Goal: Task Accomplishment & Management: Use online tool/utility

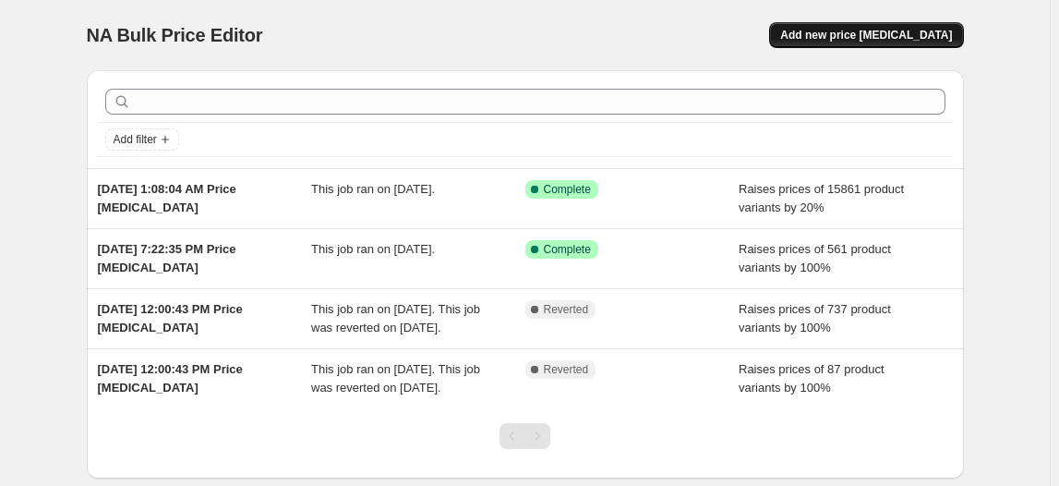
click at [914, 34] on span "Add new price [MEDICAL_DATA]" at bounding box center [866, 35] width 172 height 15
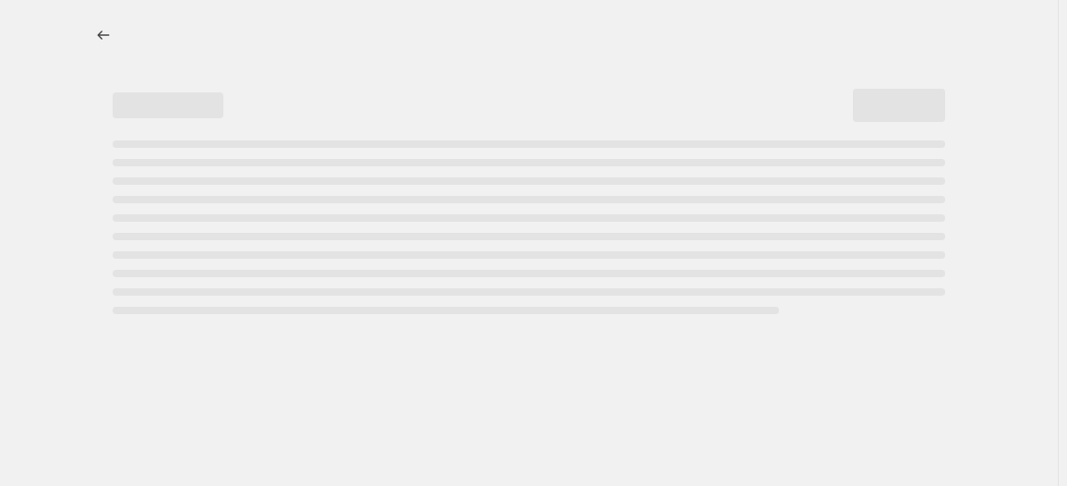
select select "percentage"
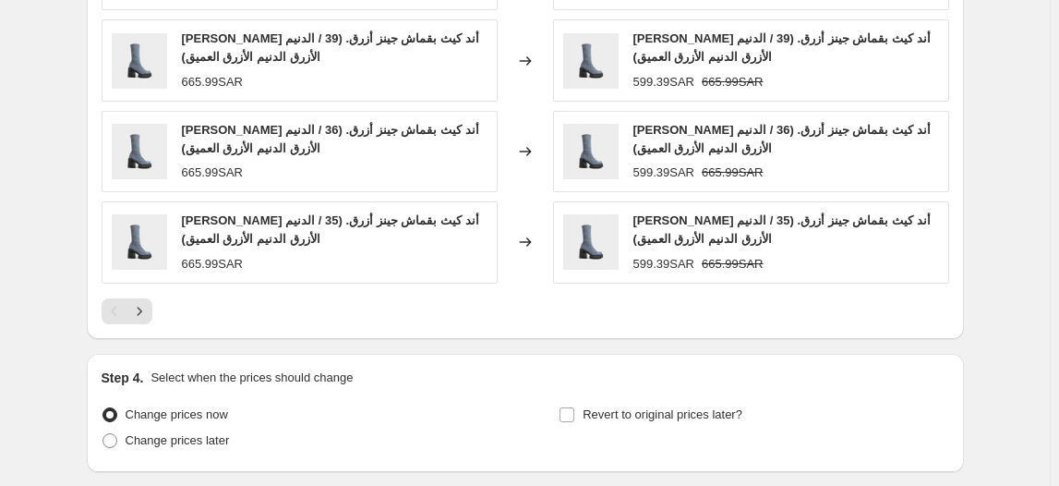
scroll to position [1246, 0]
click at [138, 297] on button "Next" at bounding box center [139, 310] width 26 height 26
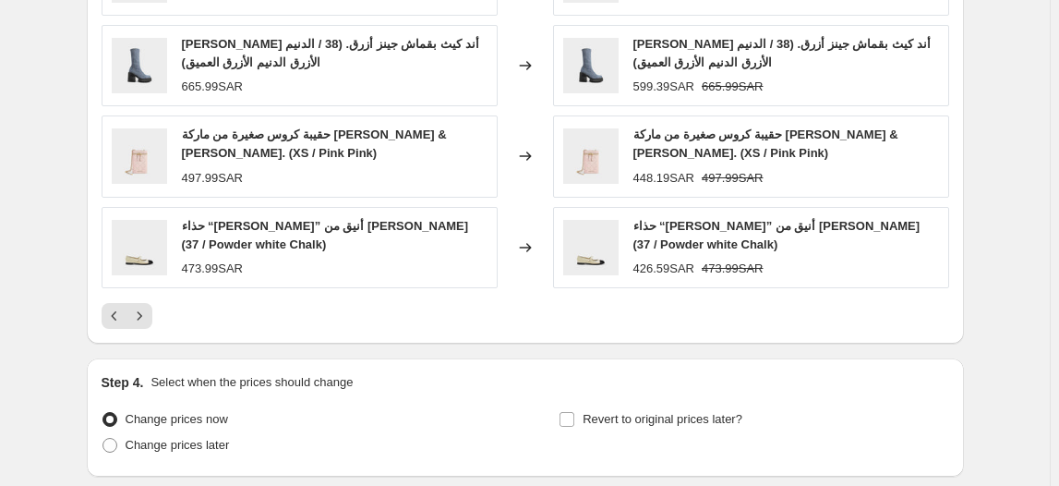
click at [139, 324] on div "PRICE CHANGE PREVIEW Over 250 product variants would be affected by this price …" at bounding box center [525, 61] width 877 height 564
click at [148, 307] on icon "Next" at bounding box center [139, 316] width 18 height 18
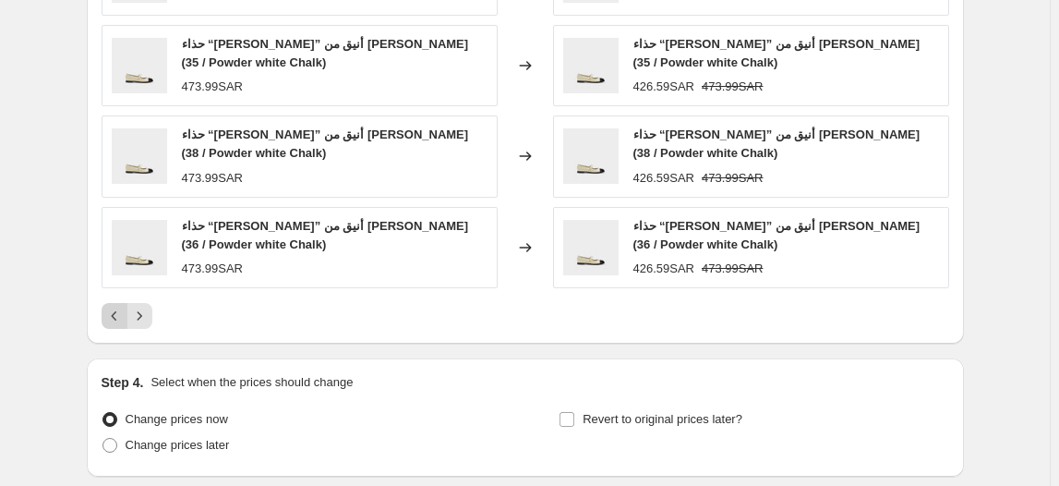
click at [115, 323] on button "Previous" at bounding box center [115, 316] width 26 height 26
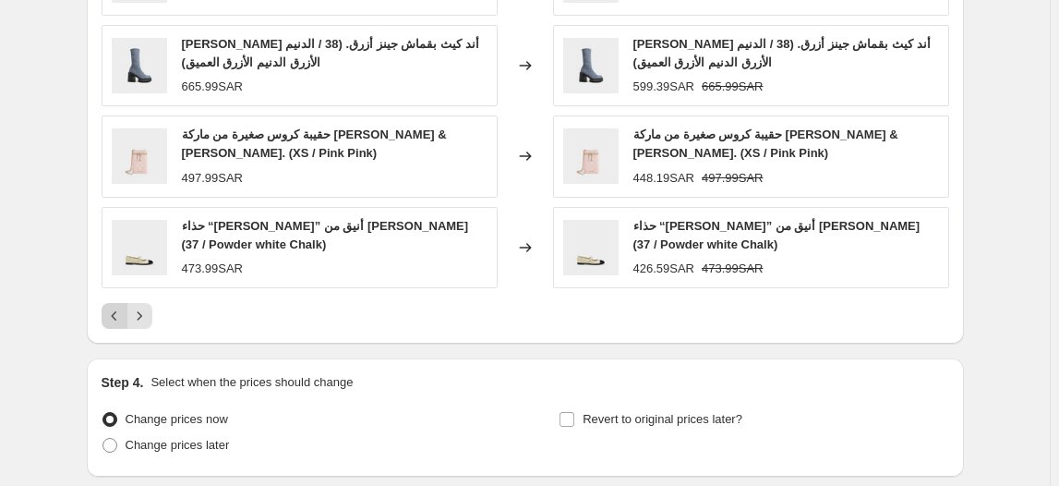
click at [113, 310] on icon "Previous" at bounding box center [114, 316] width 18 height 18
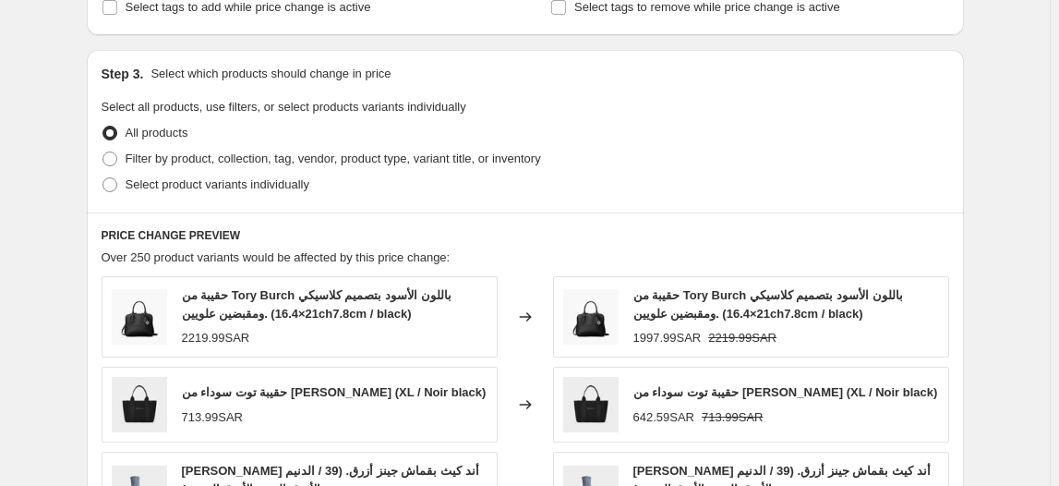
scroll to position [813, 0]
click at [114, 155] on span at bounding box center [109, 158] width 15 height 15
click at [103, 152] on input "Filter by product, collection, tag, vendor, product type, variant title, or inv…" at bounding box center [102, 151] width 1 height 1
radio input "true"
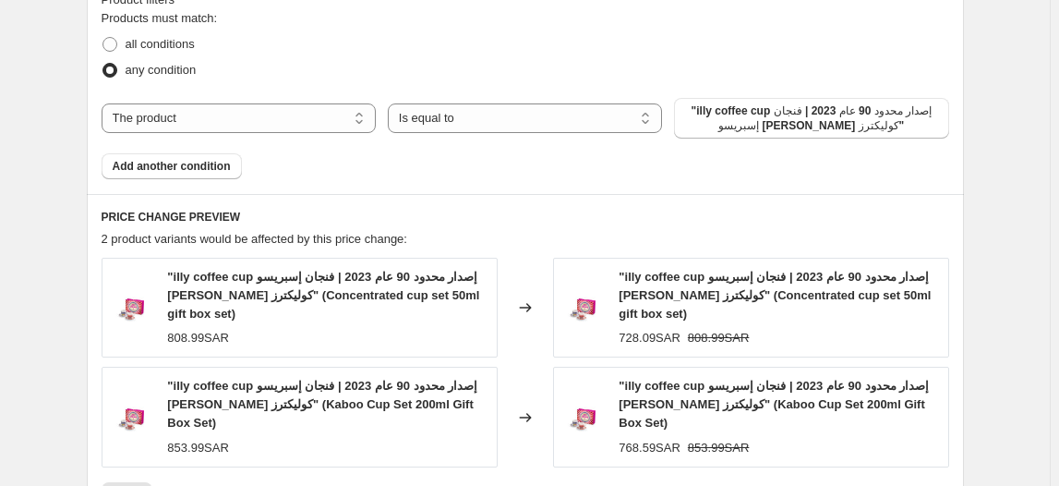
scroll to position [1049, 0]
click at [223, 163] on span "Add another condition" at bounding box center [172, 167] width 118 height 15
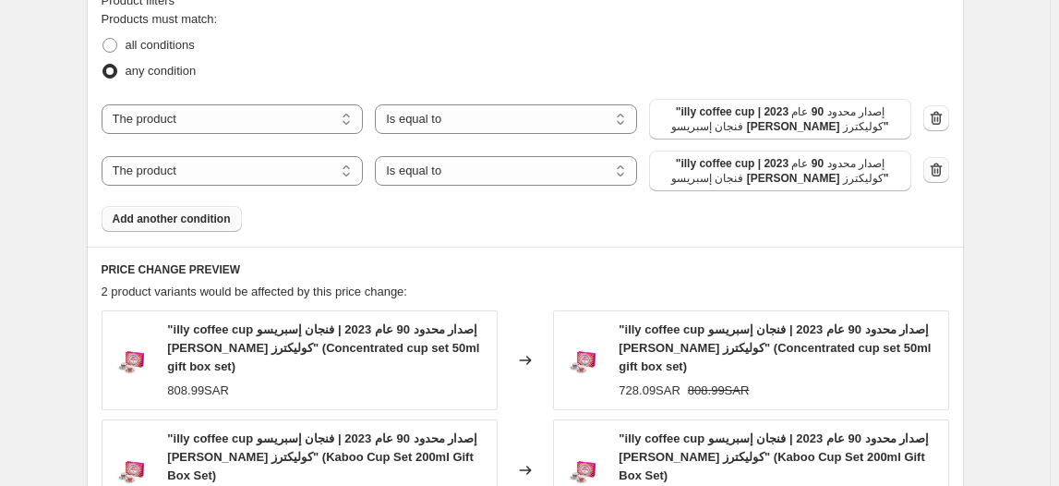
click at [940, 157] on button "button" at bounding box center [936, 170] width 26 height 26
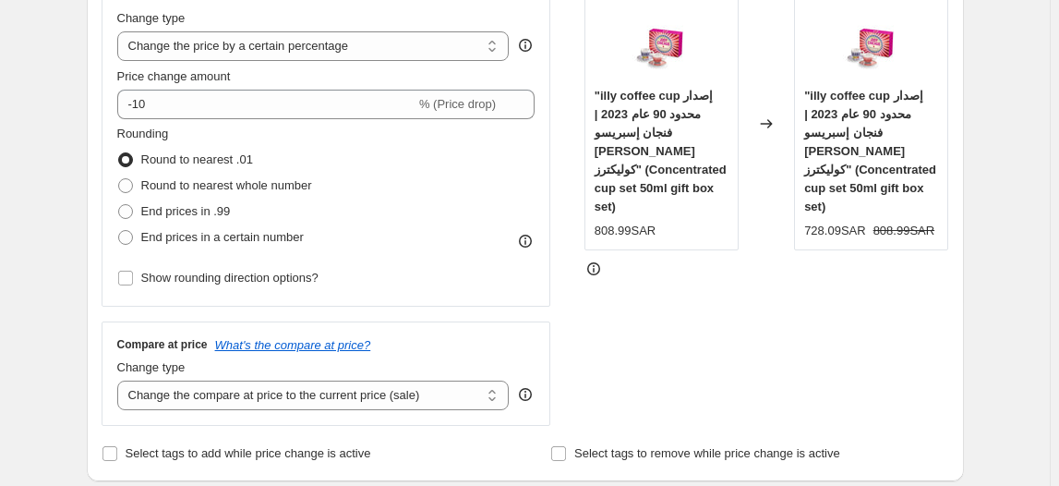
scroll to position [366, 0]
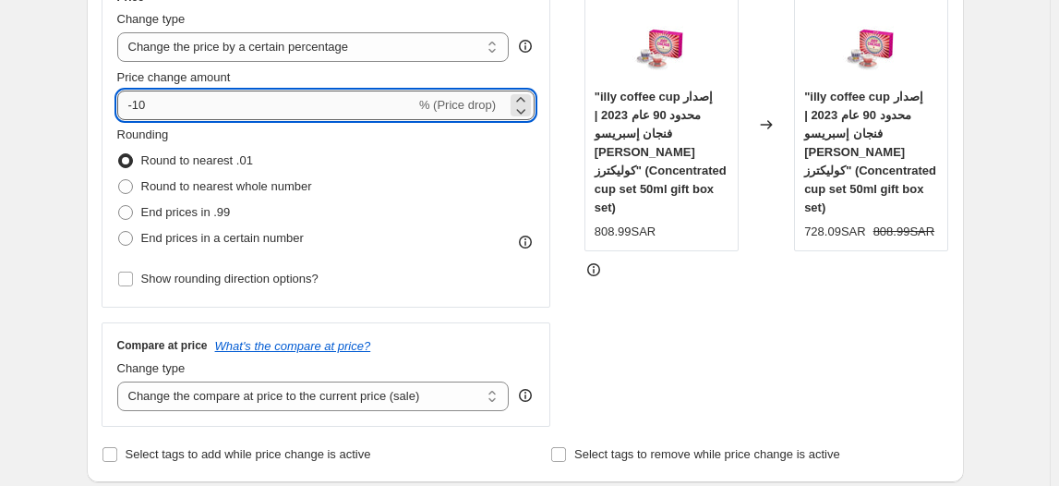
click at [322, 105] on input "-10" at bounding box center [266, 105] width 298 height 30
type input "-1"
type input "20"
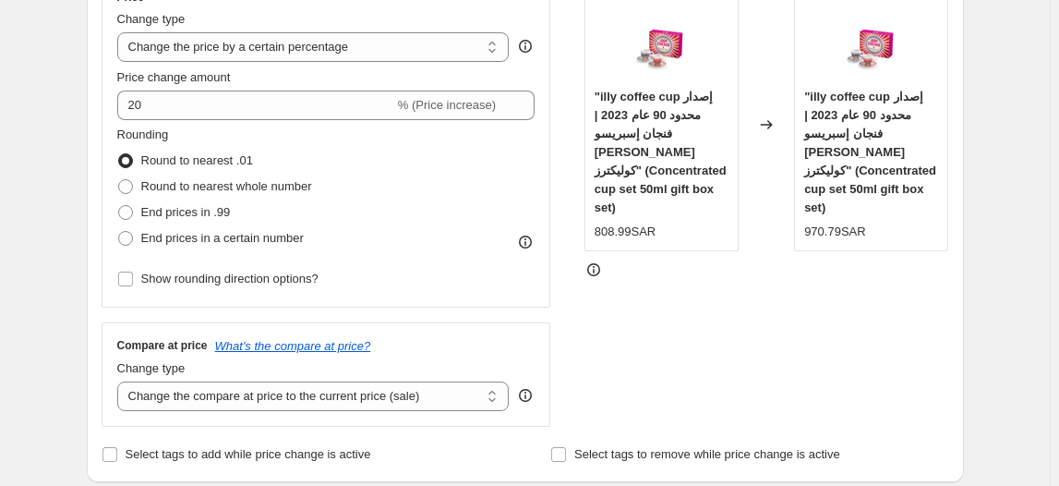
click at [95, 280] on div "Step 2. Select how the prices should change Use bulk price change rules Set pro…" at bounding box center [525, 158] width 877 height 648
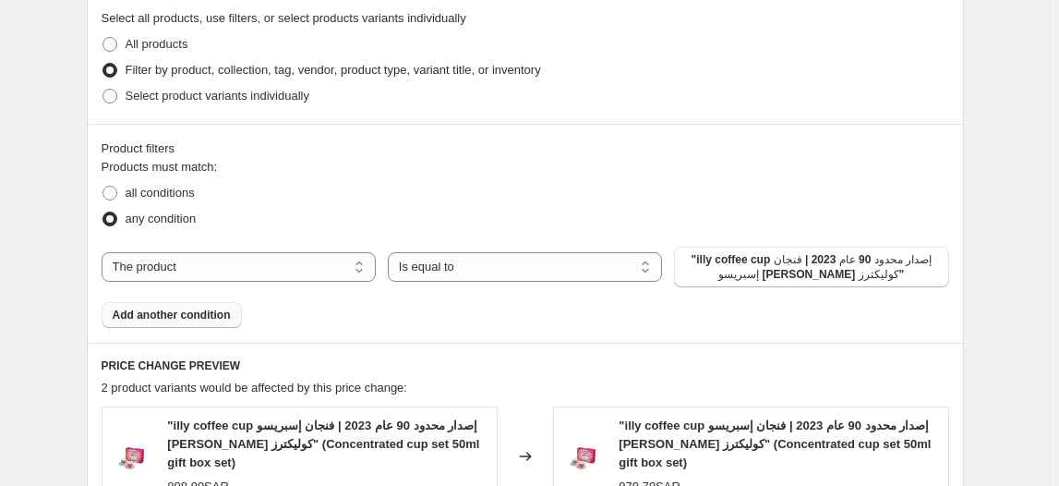
scroll to position [900, 0]
click at [115, 194] on span at bounding box center [109, 194] width 15 height 15
click at [103, 187] on input "all conditions" at bounding box center [102, 187] width 1 height 1
radio input "true"
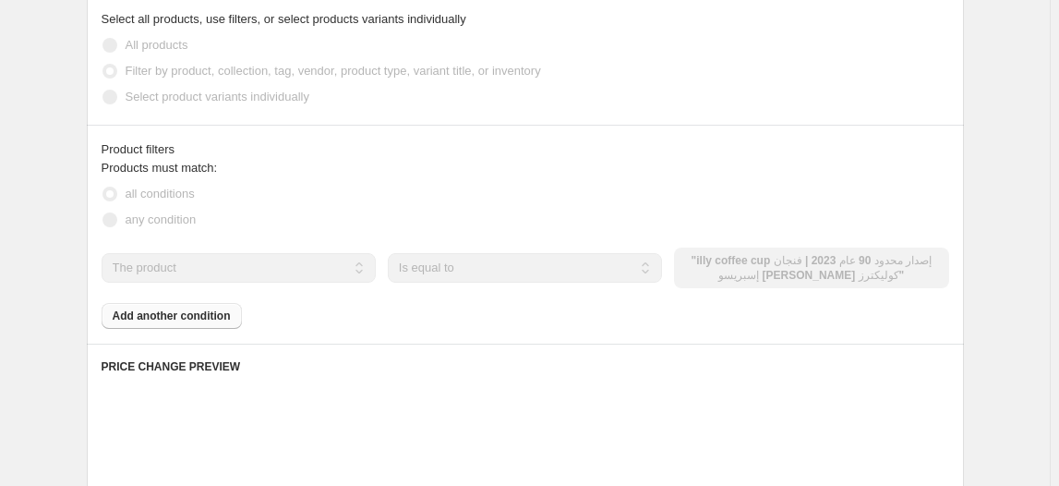
click at [355, 122] on div "Step 3. Select which products should change in price Select all products, use f…" at bounding box center [525, 43] width 877 height 163
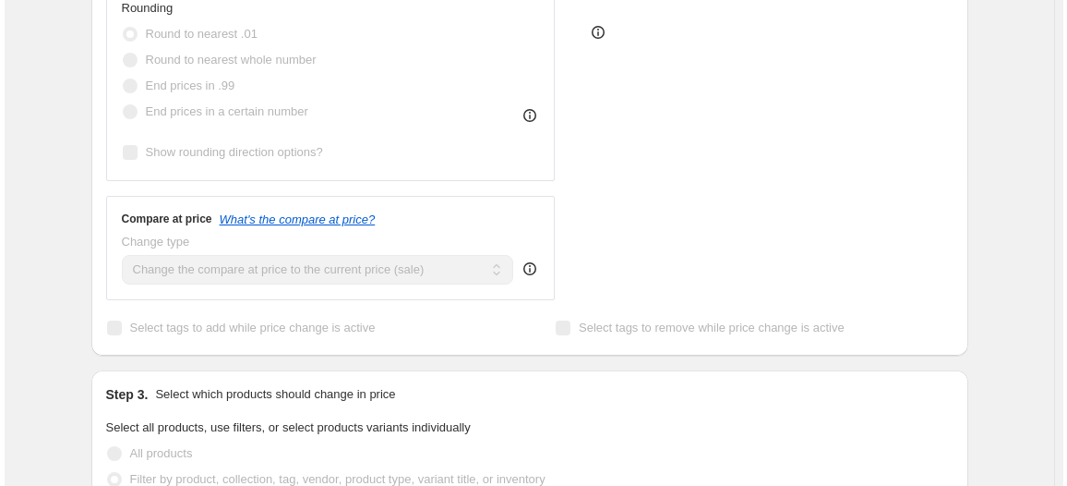
scroll to position [0, 0]
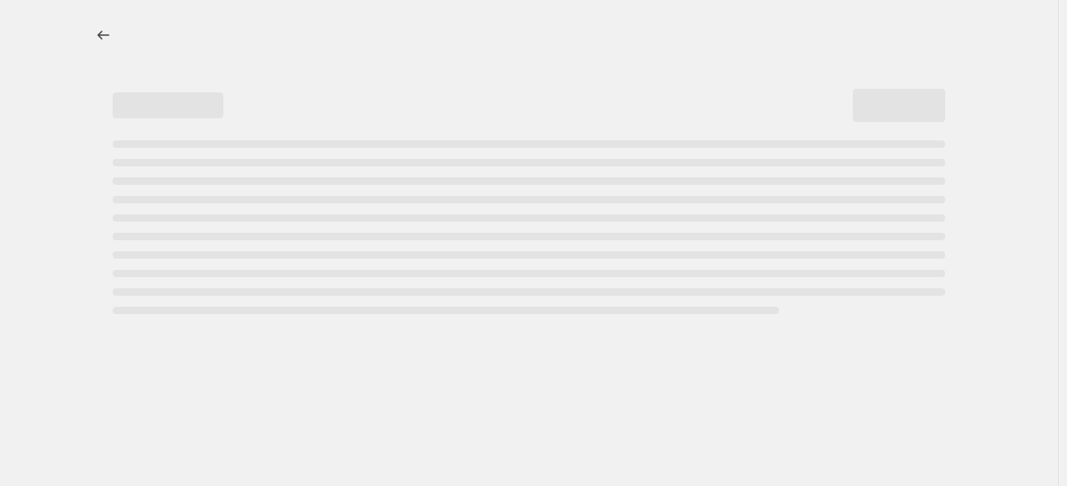
select select "percentage"
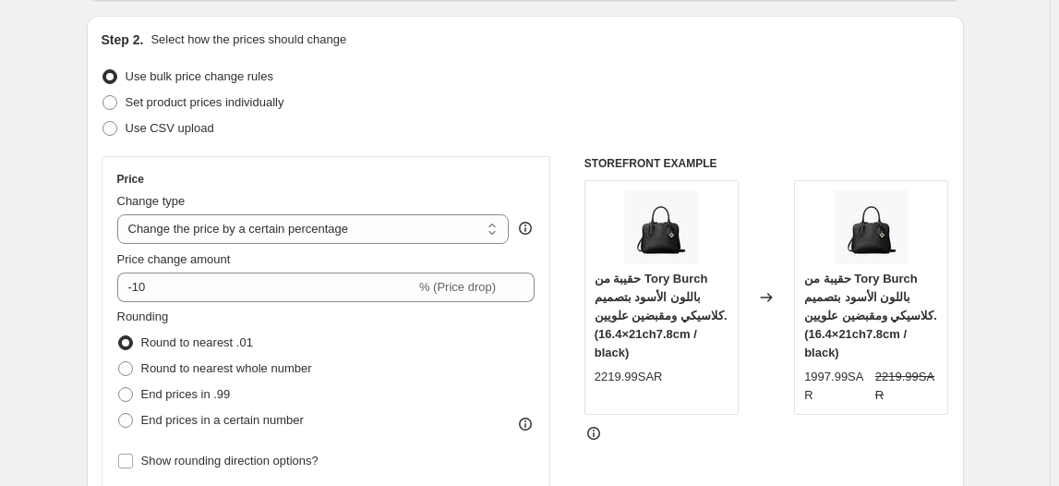
scroll to position [185, 0]
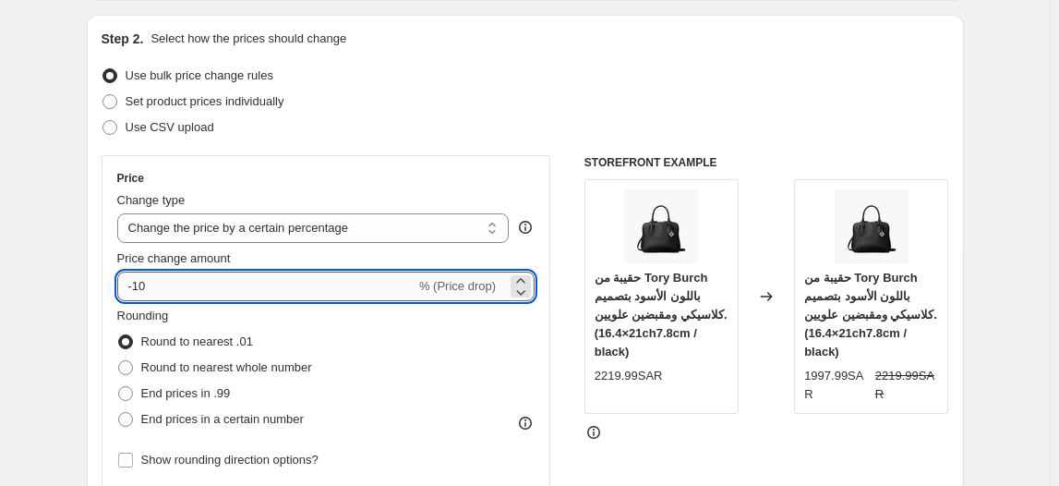
click at [384, 281] on input "-10" at bounding box center [266, 286] width 298 height 30
type input "-1"
click at [389, 278] on input "Price change amount" at bounding box center [299, 286] width 365 height 30
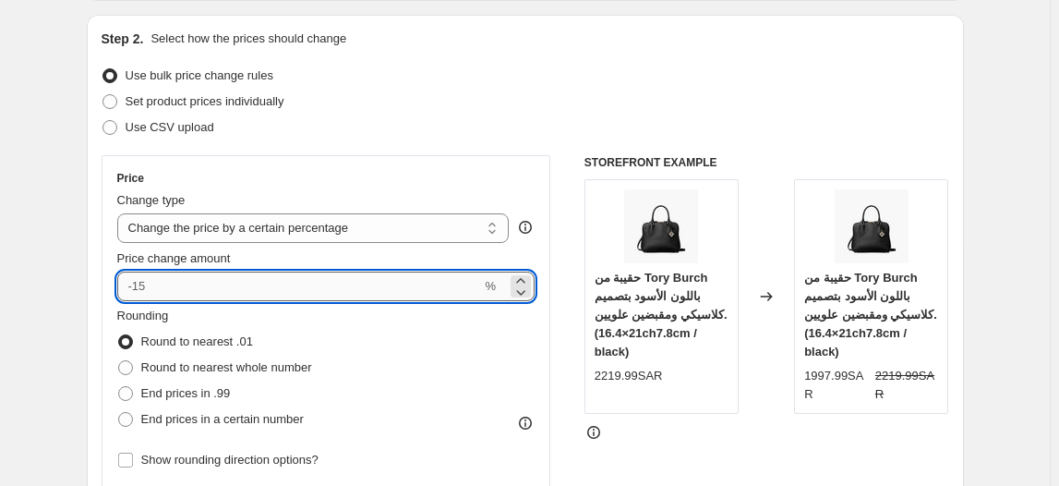
click at [389, 278] on input "Price change amount" at bounding box center [299, 286] width 365 height 30
drag, startPoint x: 187, startPoint y: 281, endPoint x: 101, endPoint y: 277, distance: 86.9
click at [101, 277] on div "Step 2. Select how the prices should change Use bulk price change rules Set pro…" at bounding box center [525, 339] width 877 height 648
click at [138, 285] on input "Price change amount" at bounding box center [299, 286] width 365 height 30
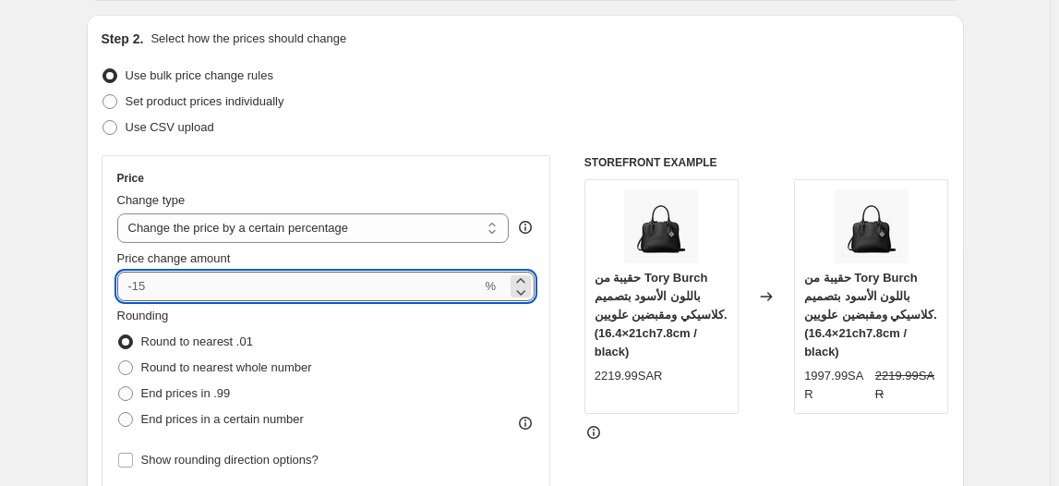
click at [138, 285] on input "Price change amount" at bounding box center [299, 286] width 365 height 30
click at [522, 291] on icon at bounding box center [521, 293] width 9 height 6
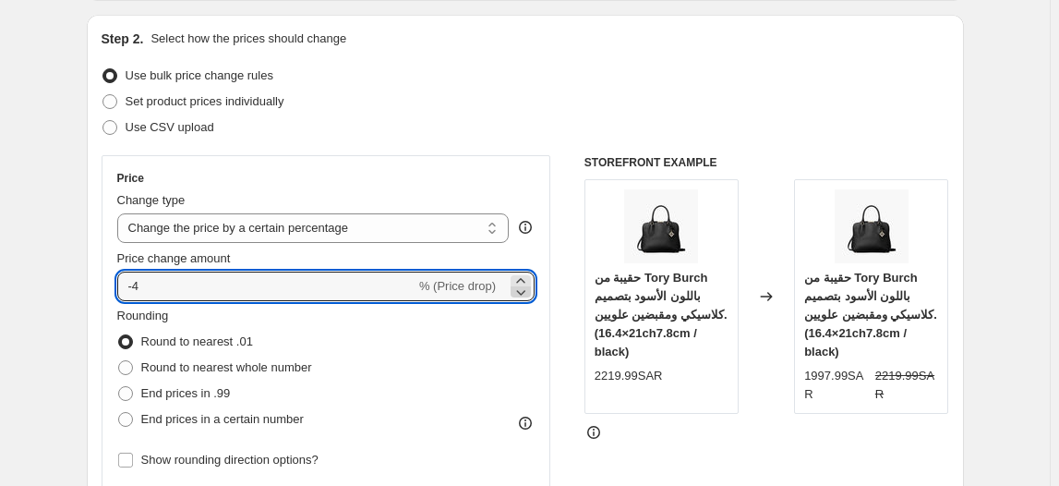
click at [522, 291] on icon at bounding box center [521, 293] width 9 height 6
click at [524, 278] on icon at bounding box center [520, 280] width 8 height 5
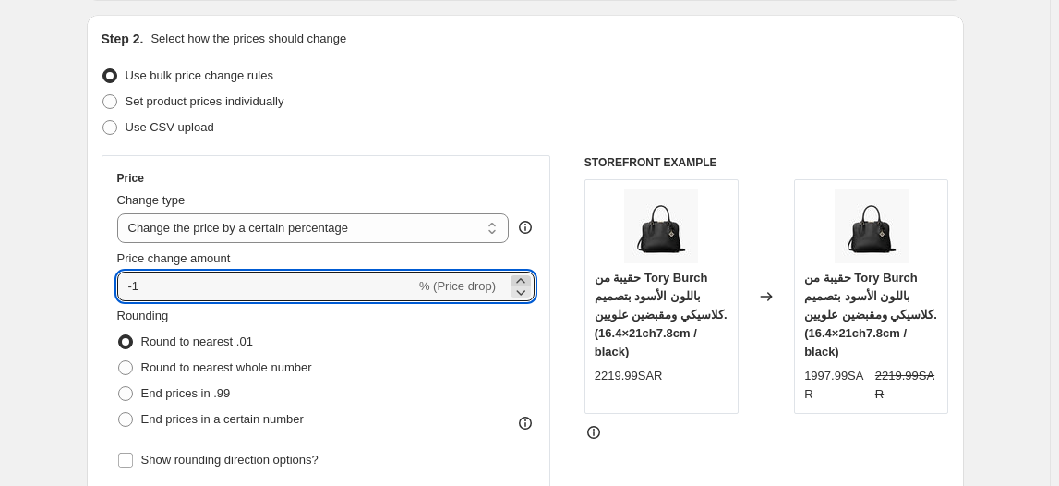
click at [524, 278] on icon at bounding box center [520, 280] width 8 height 5
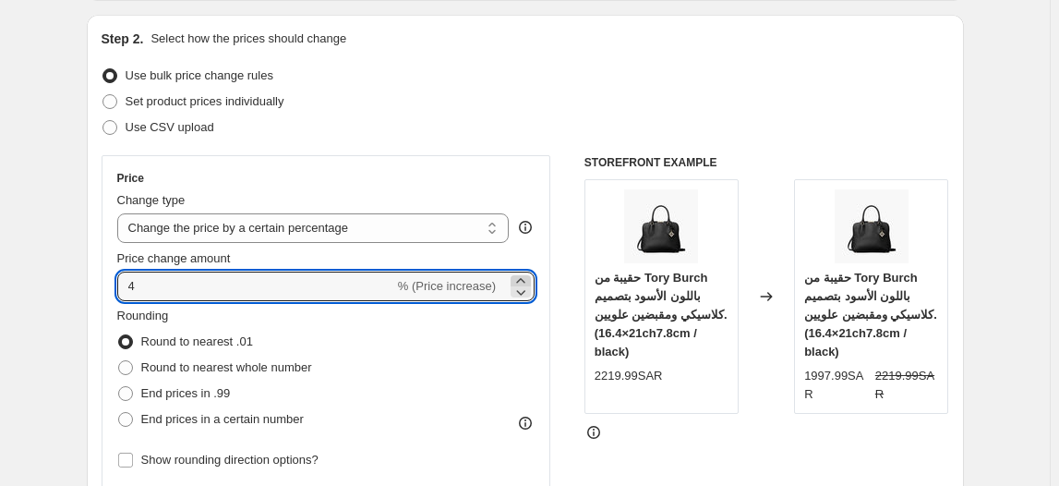
click at [524, 278] on icon at bounding box center [520, 280] width 8 height 5
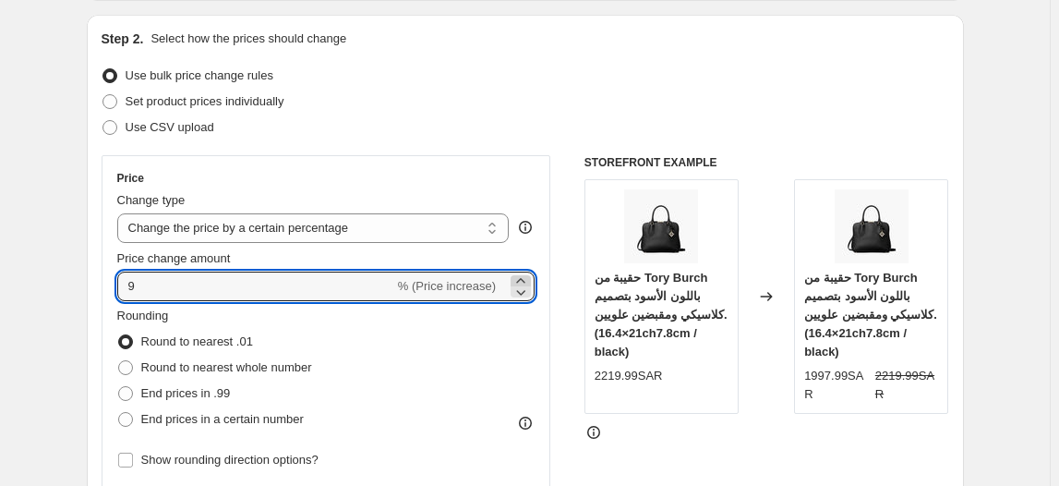
click at [524, 278] on icon at bounding box center [520, 280] width 8 height 5
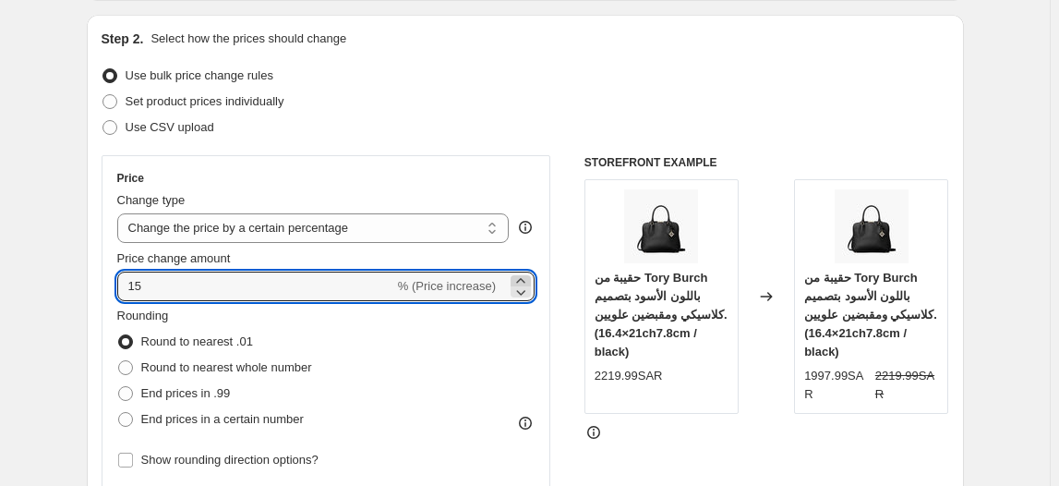
click at [524, 278] on icon at bounding box center [520, 280] width 8 height 5
click at [525, 290] on icon at bounding box center [521, 292] width 18 height 18
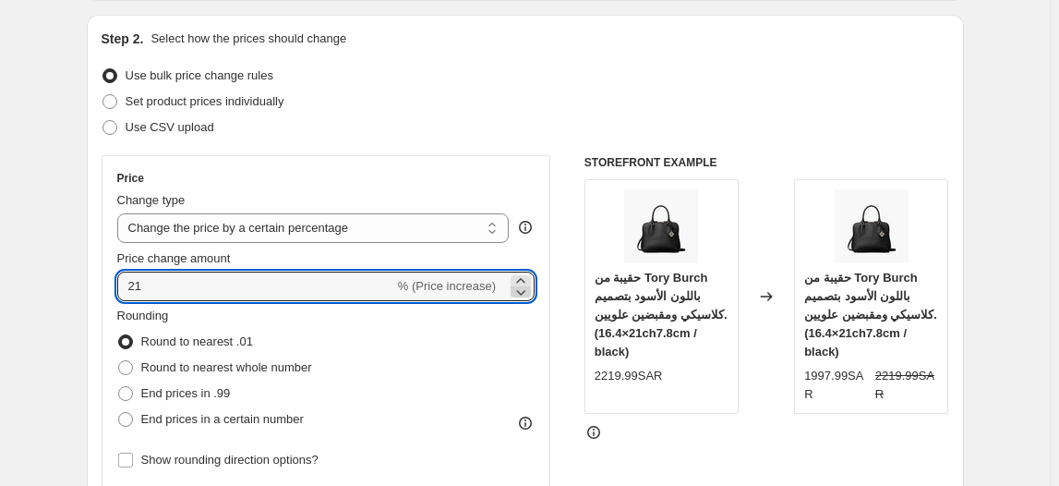
click at [525, 290] on icon at bounding box center [521, 292] width 18 height 18
click at [524, 276] on icon at bounding box center [521, 280] width 18 height 18
type input "20"
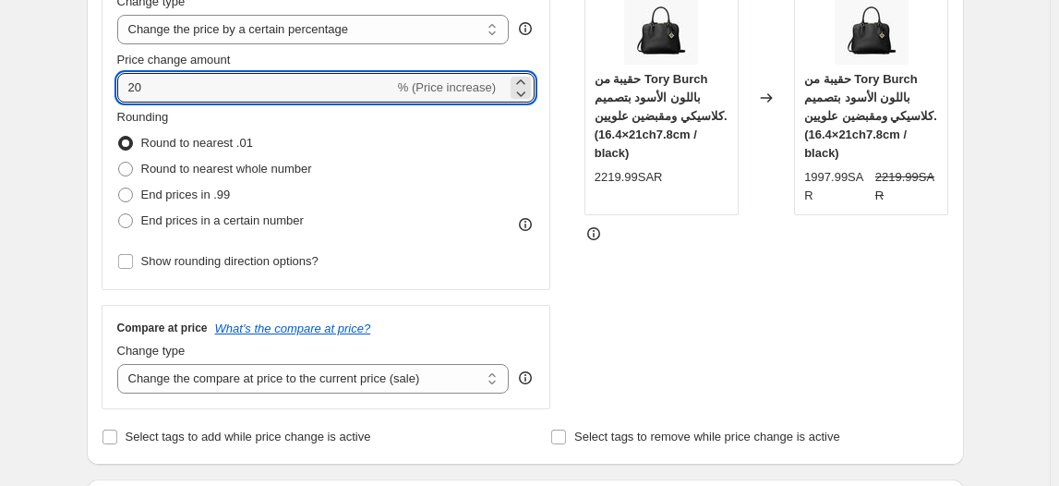
scroll to position [379, 0]
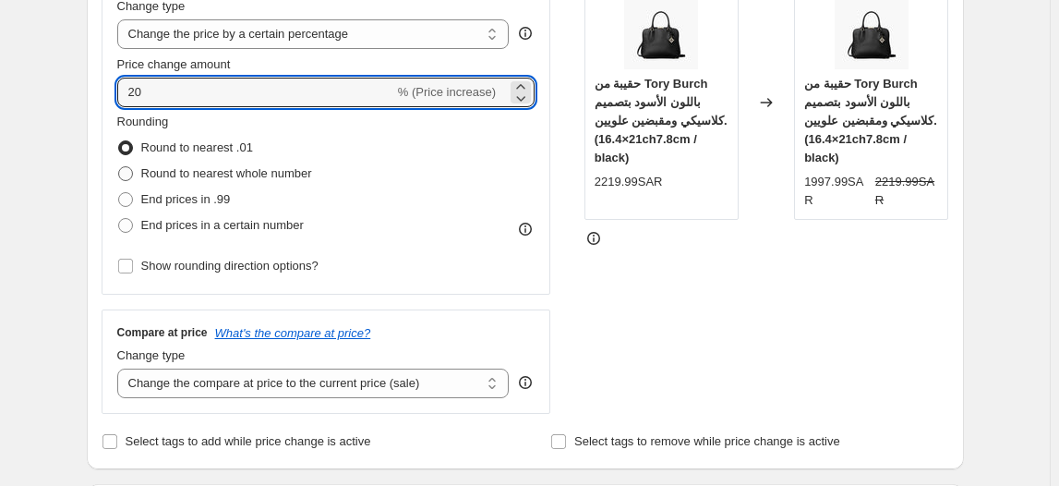
click at [124, 176] on span at bounding box center [125, 173] width 15 height 15
click at [119, 167] on input "Round to nearest whole number" at bounding box center [118, 166] width 1 height 1
radio input "true"
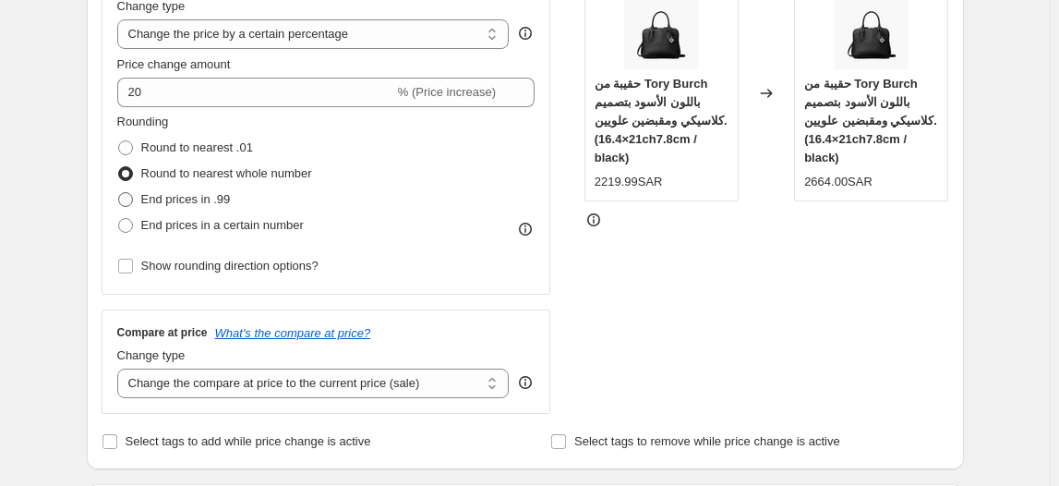
click at [127, 196] on span at bounding box center [125, 199] width 15 height 15
click at [119, 193] on input "End prices in .99" at bounding box center [118, 192] width 1 height 1
radio input "true"
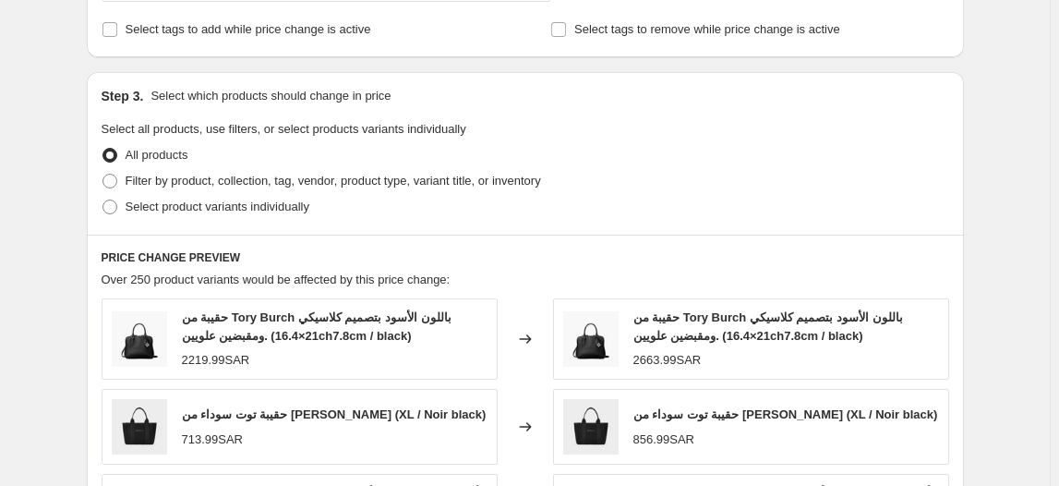
scroll to position [791, 0]
click at [114, 207] on span at bounding box center [109, 206] width 15 height 15
click at [103, 199] on input "Select product variants individually" at bounding box center [102, 199] width 1 height 1
radio input "true"
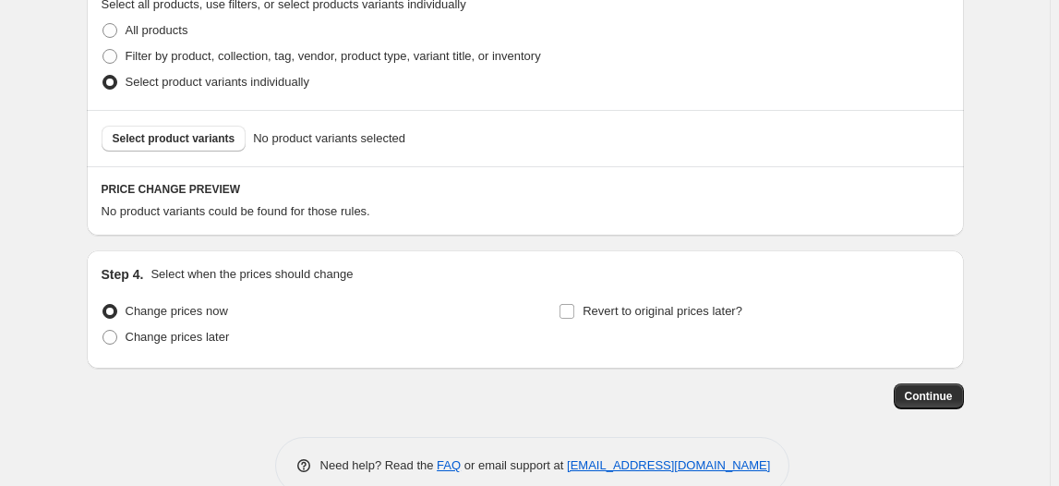
scroll to position [914, 0]
click at [207, 145] on button "Select product variants" at bounding box center [174, 139] width 145 height 26
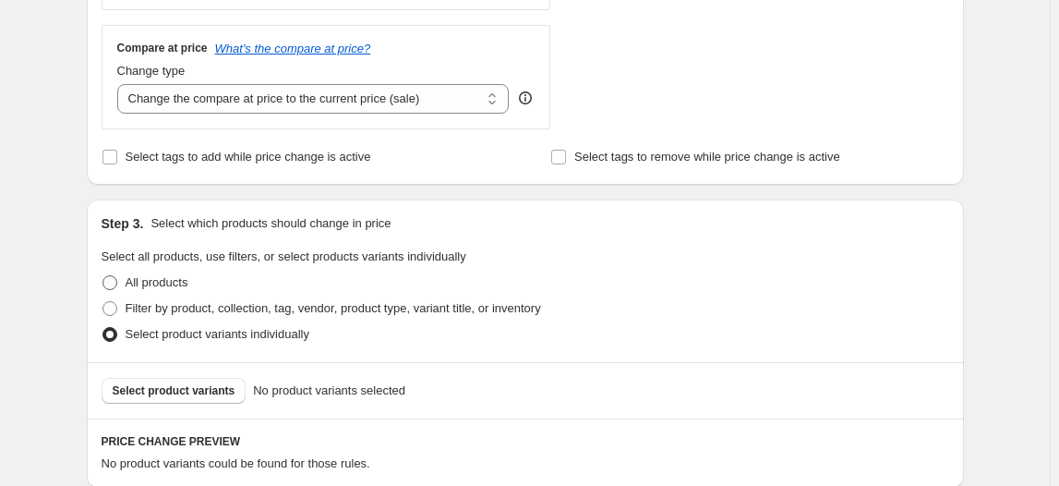
click at [117, 283] on span at bounding box center [109, 282] width 15 height 15
click at [103, 276] on input "All products" at bounding box center [102, 275] width 1 height 1
radio input "true"
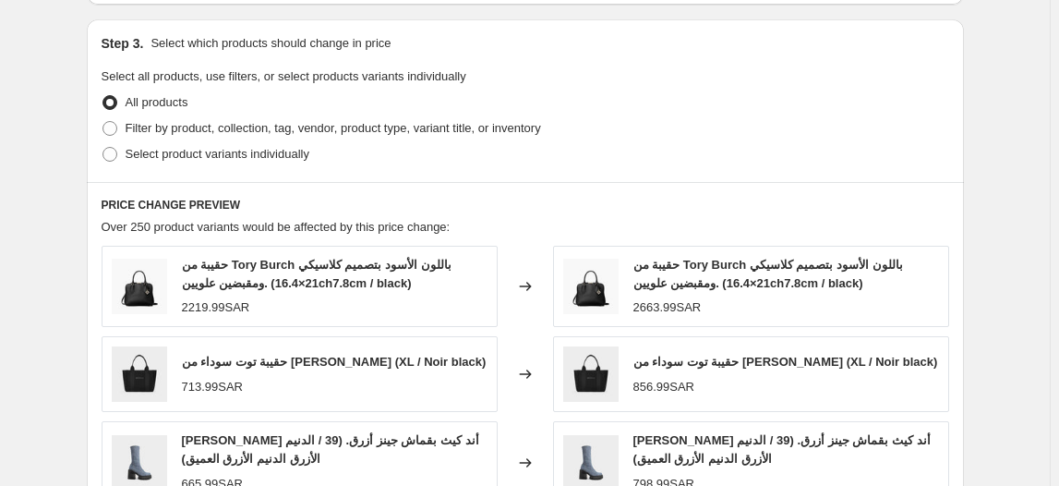
scroll to position [842, 0]
click at [114, 123] on span at bounding box center [109, 129] width 15 height 15
click at [103, 123] on input "Filter by product, collection, tag, vendor, product type, variant title, or inv…" at bounding box center [102, 122] width 1 height 1
radio input "true"
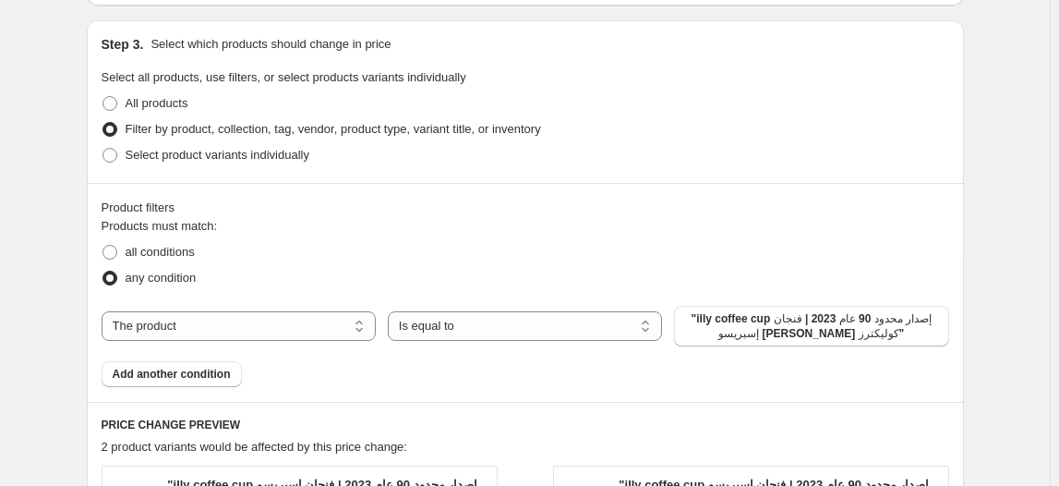
scroll to position [1100, 0]
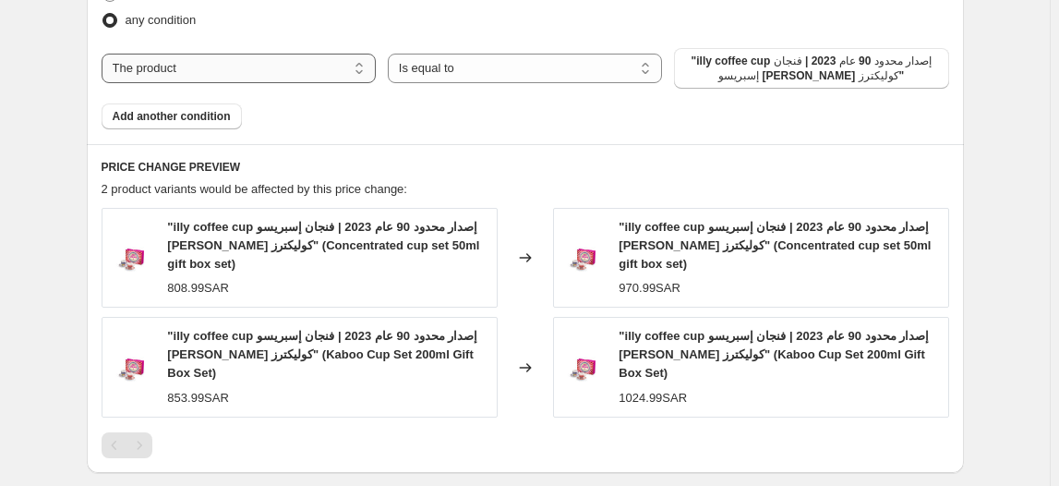
click at [327, 66] on select "The product The product's collection The product's tag The product's vendor The…" at bounding box center [239, 69] width 274 height 30
click at [466, 59] on select "Is equal to Is not equal to" at bounding box center [525, 69] width 274 height 30
click at [284, 72] on select "The product The product's collection The product's tag The product's vendor The…" at bounding box center [239, 69] width 274 height 30
click at [872, 48] on button ""illy coffee cup إصدار محدود 90 عام 2023 | فنجان إسبريسو [PERSON_NAME] كوليكترز"" at bounding box center [811, 68] width 274 height 41
click at [168, 117] on span "Add another condition" at bounding box center [172, 116] width 118 height 15
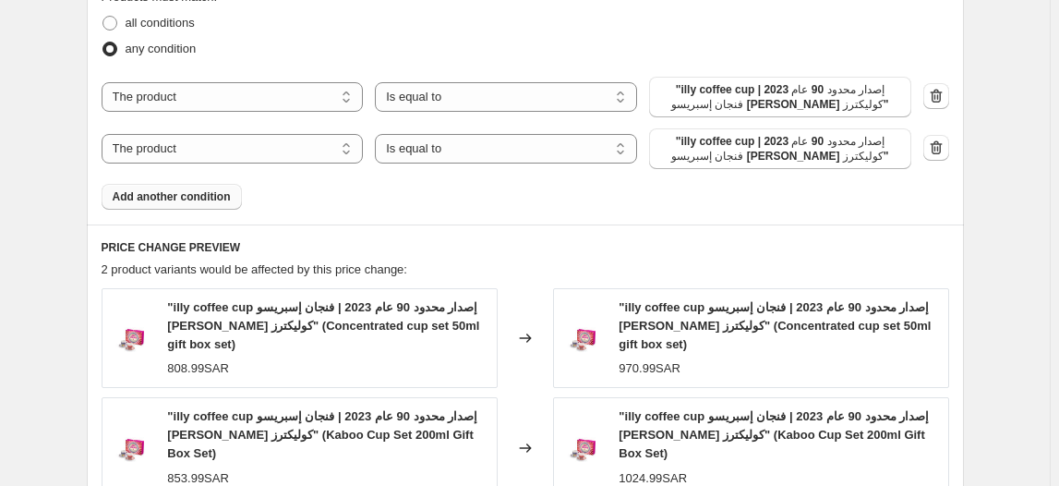
scroll to position [1070, 0]
click at [937, 91] on icon "button" at bounding box center [936, 97] width 18 height 18
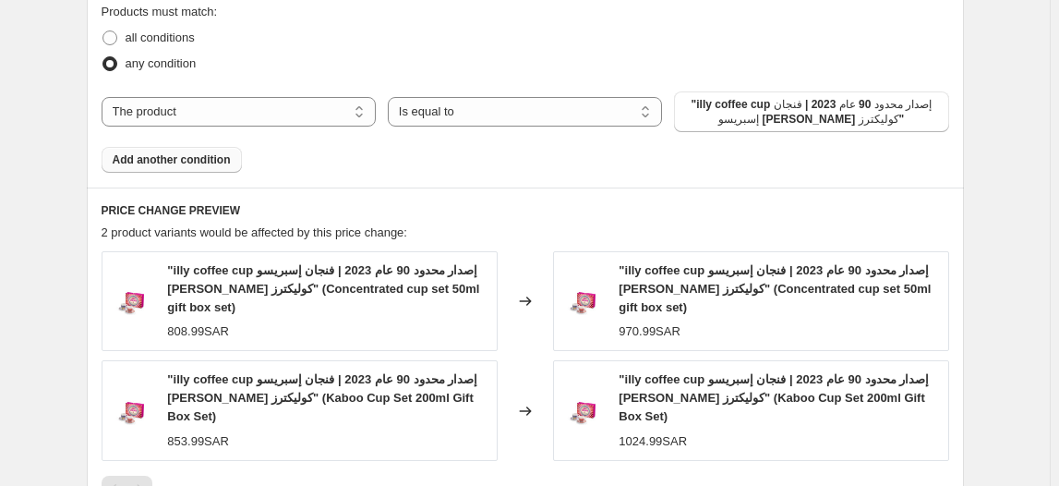
scroll to position [1048, 0]
